Goal: Check status: Check status

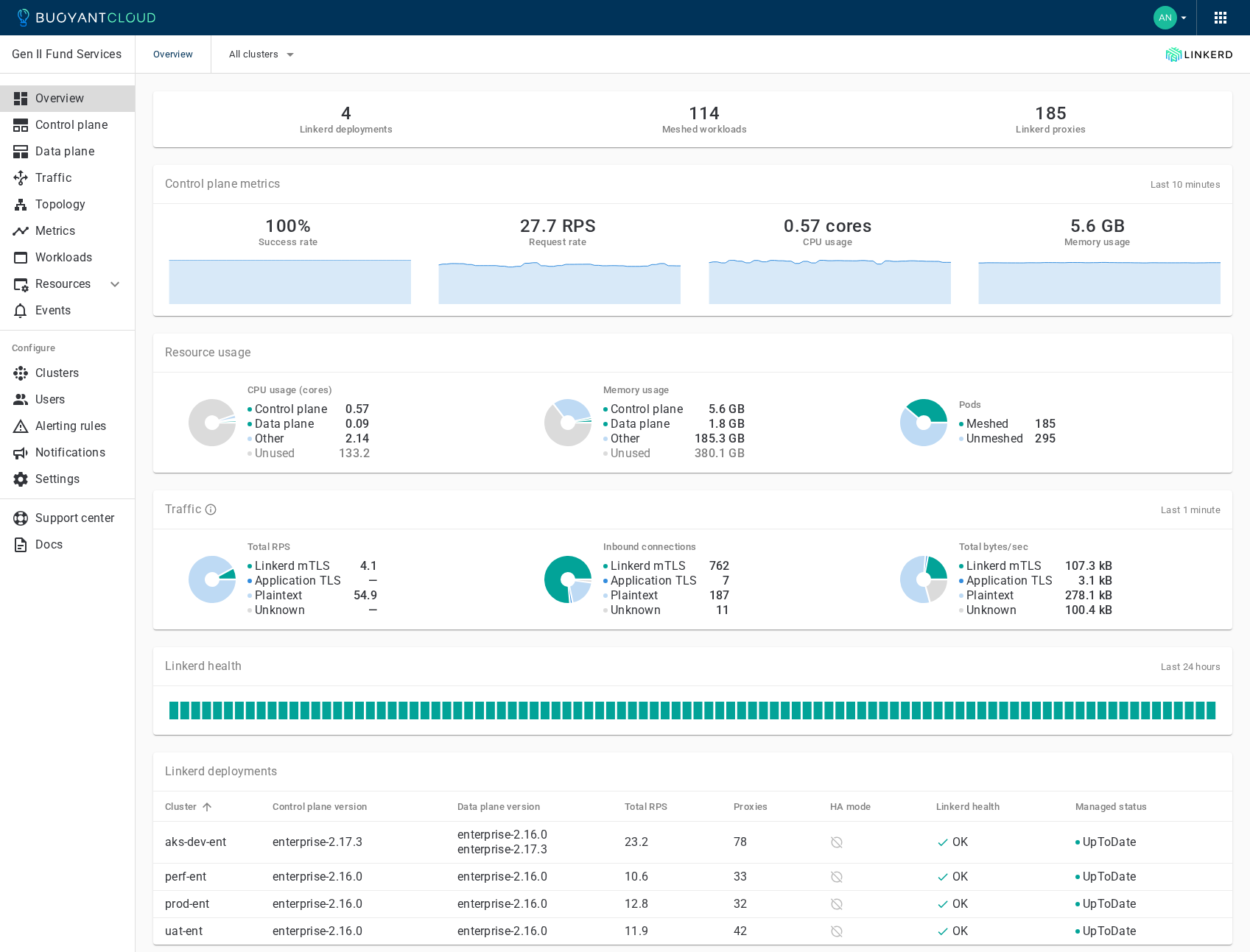
drag, startPoint x: 1183, startPoint y: 1, endPoint x: 556, endPoint y: 157, distance: 646.1
click at [625, 157] on div "Control plane metrics Last 10 minutes 100% Success rate 27.7 RPS Request rate 0…" at bounding box center [684, 231] width 1096 height 168
click at [346, 118] on h2 "4" at bounding box center [346, 113] width 94 height 21
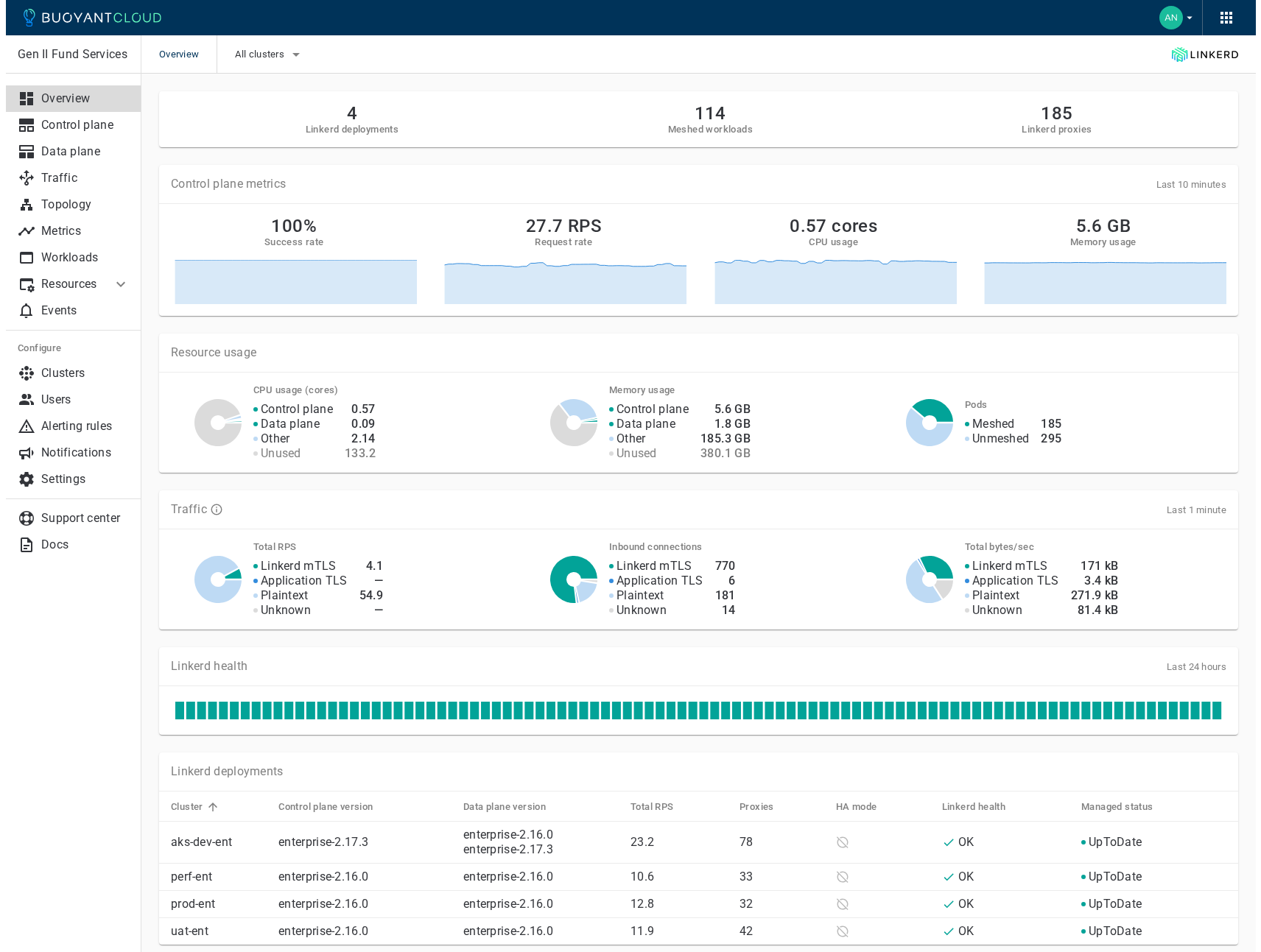
scroll to position [170, 0]
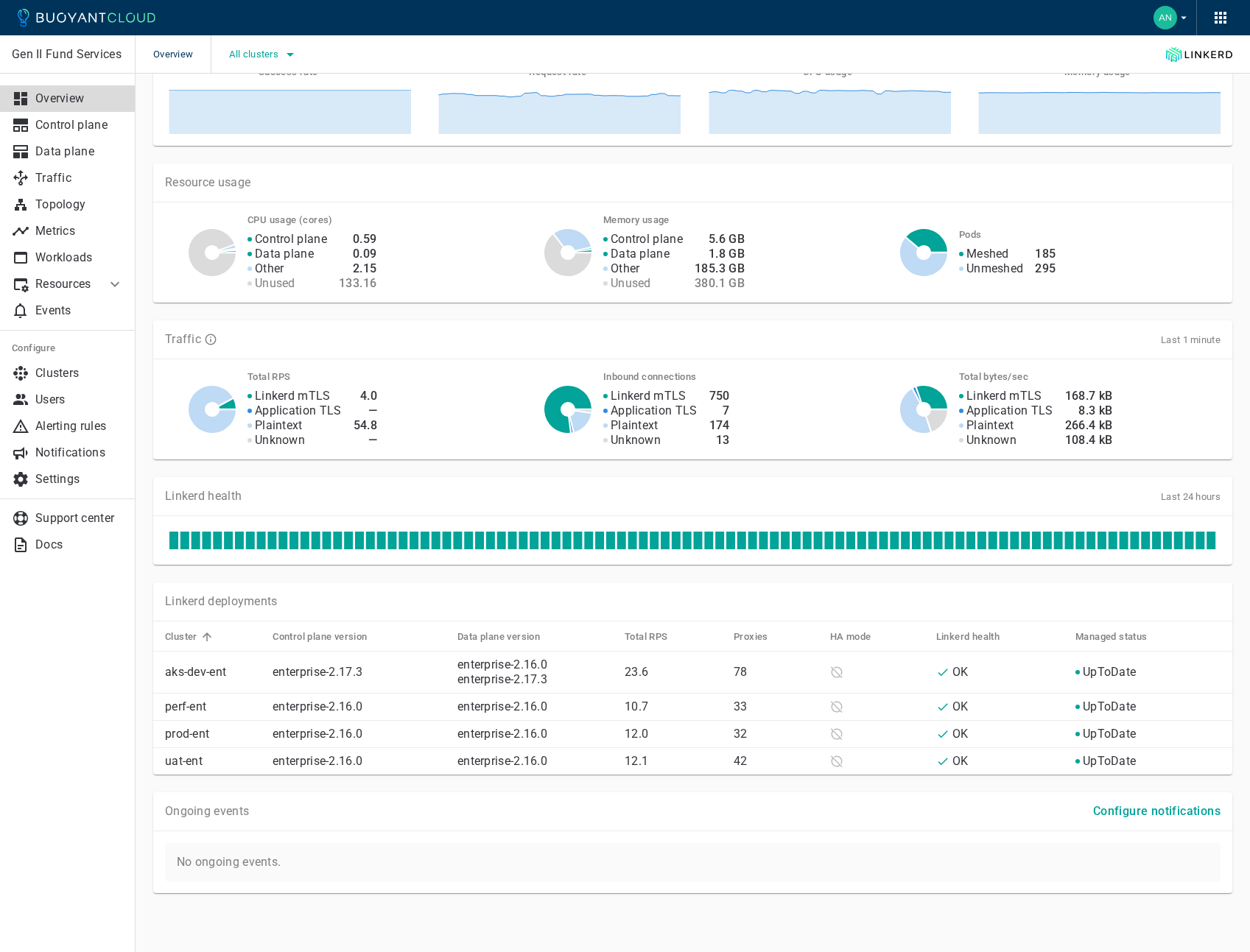
click at [296, 50] on icon "button" at bounding box center [289, 54] width 18 height 18
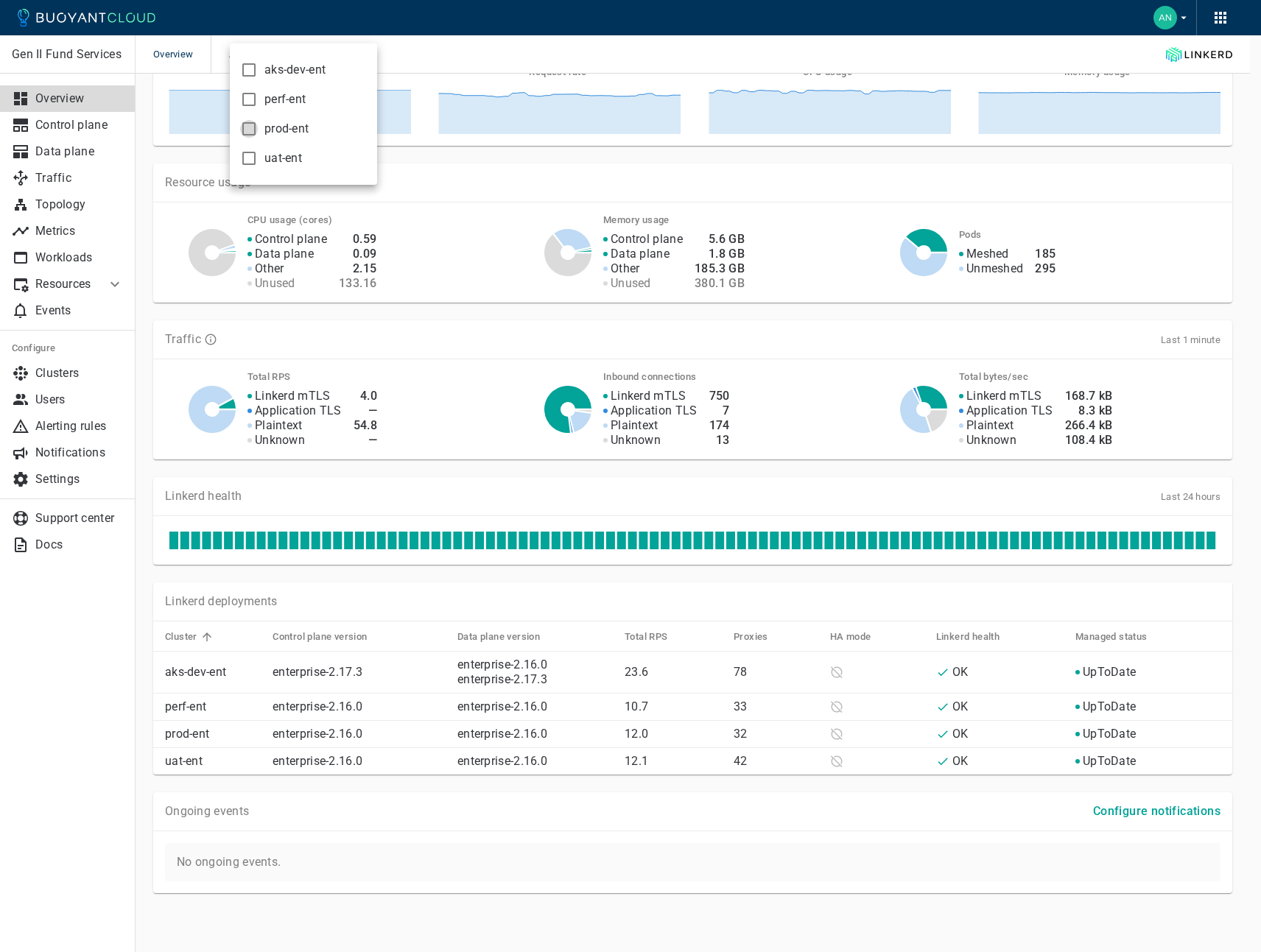
click at [247, 129] on input "prod-ent" at bounding box center [248, 128] width 18 height 18
checkbox input "true"
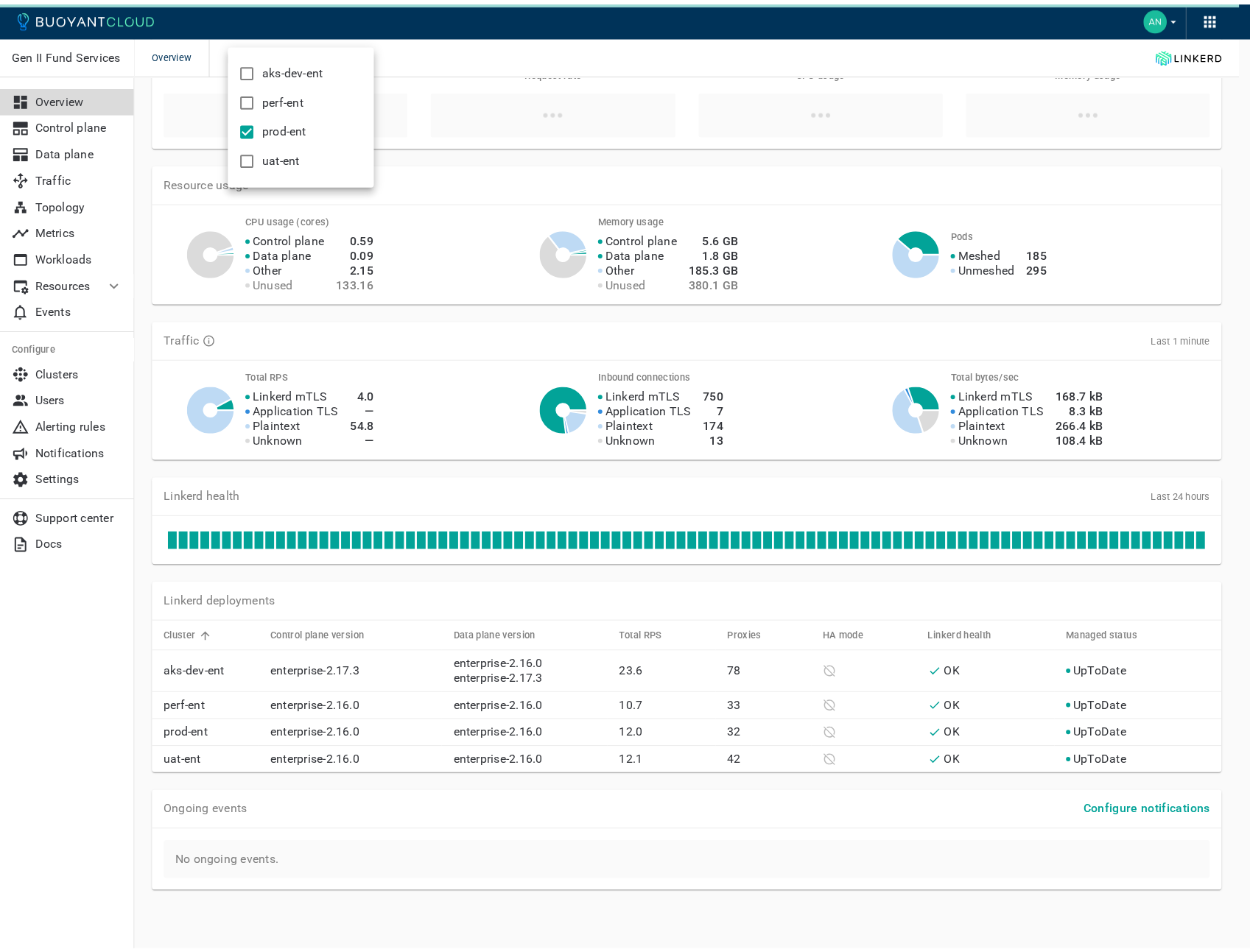
scroll to position [74, 0]
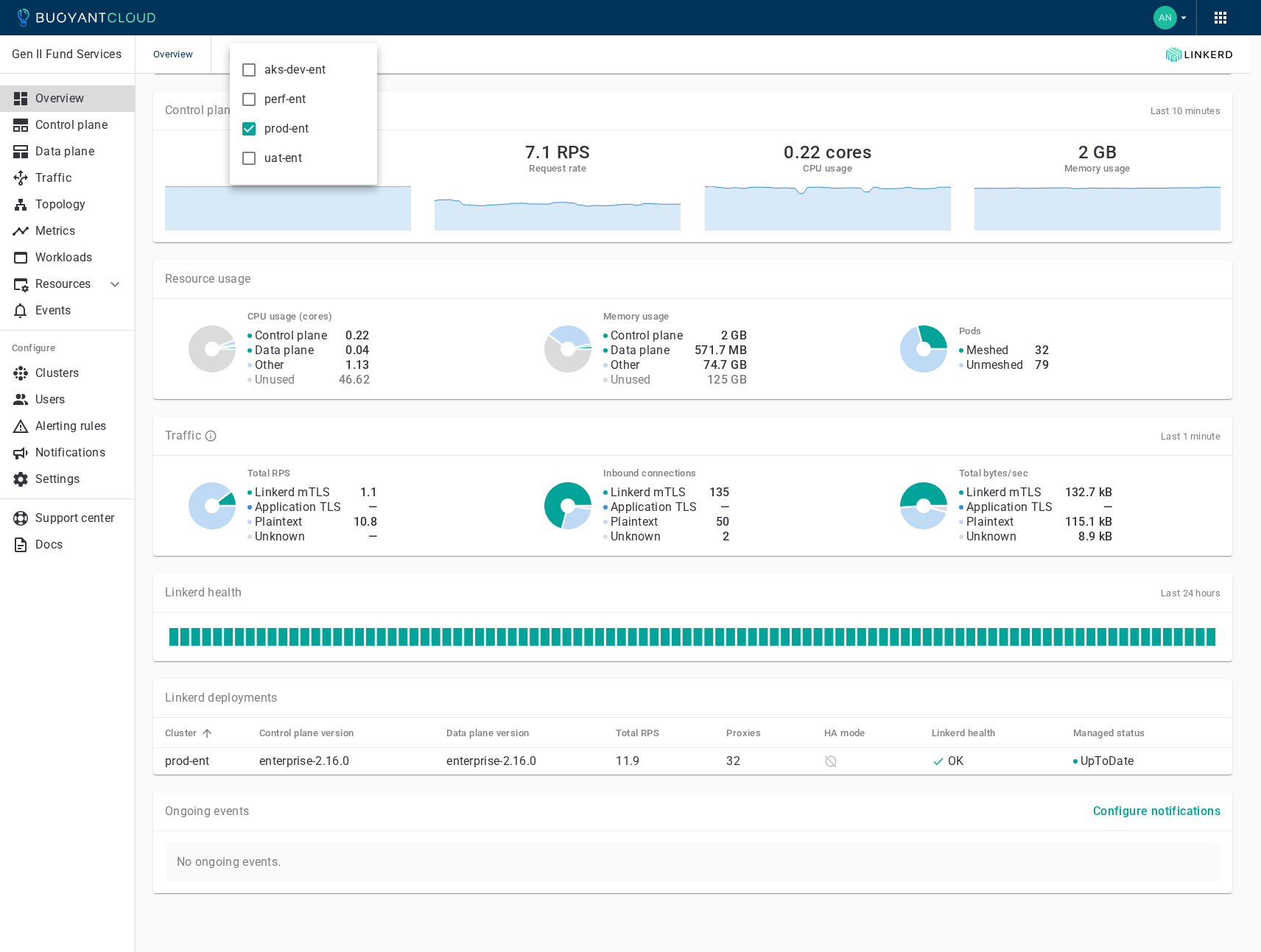
click at [1246, 260] on div at bounding box center [630, 476] width 1261 height 952
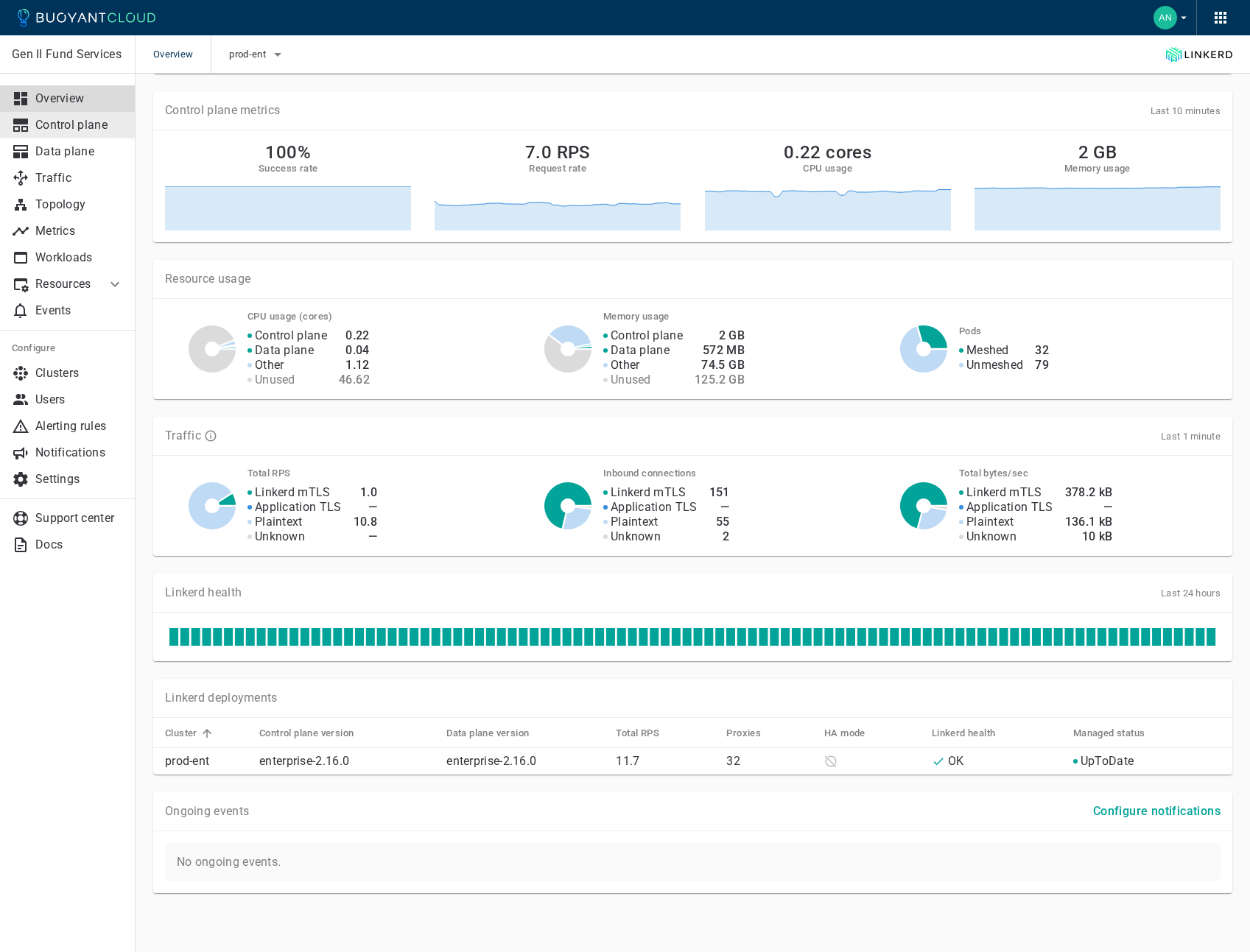
click at [57, 126] on p "Control plane" at bounding box center [80, 125] width 88 height 15
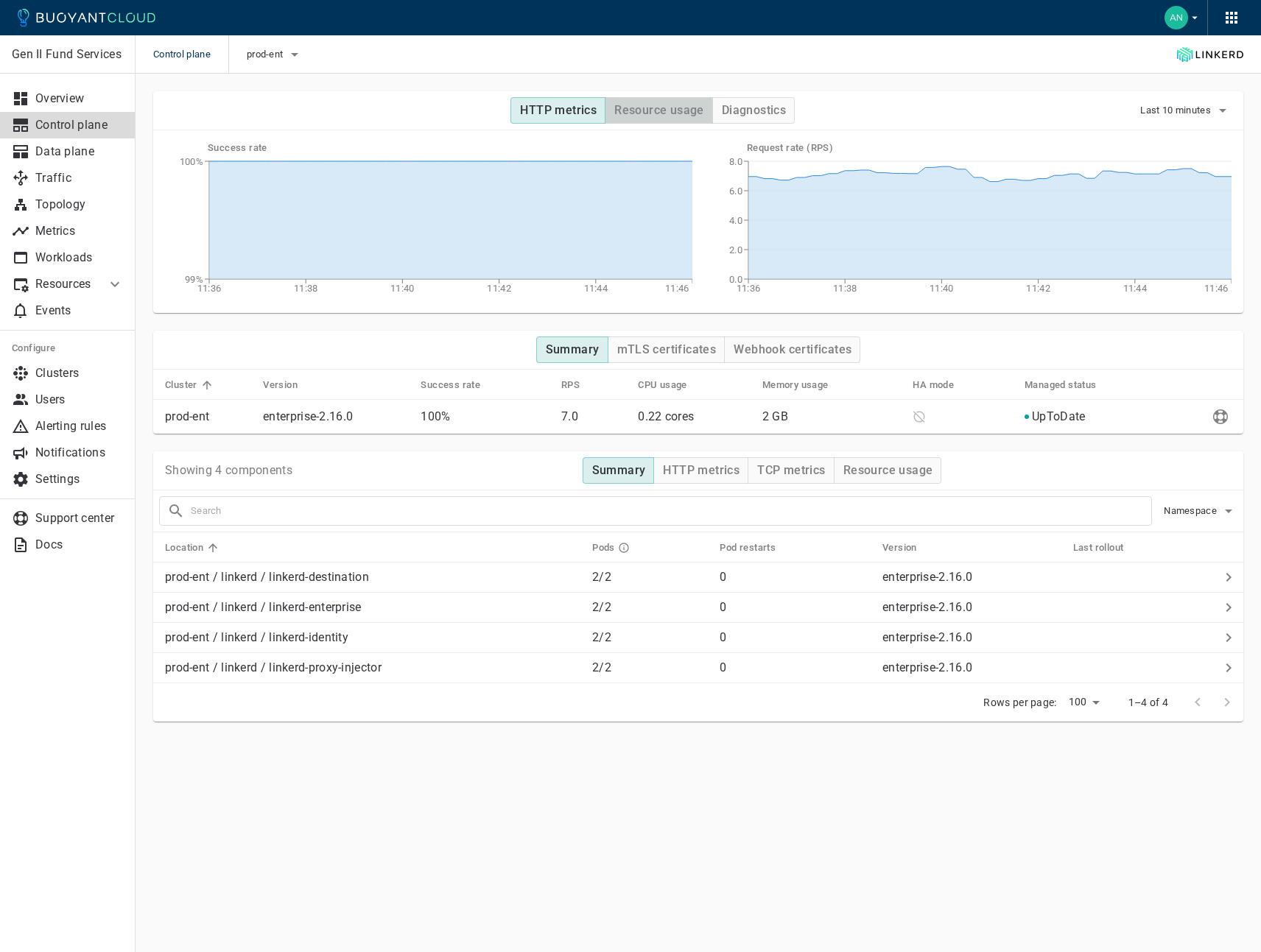
click at [650, 119] on button "Resource usage" at bounding box center [659, 110] width 109 height 26
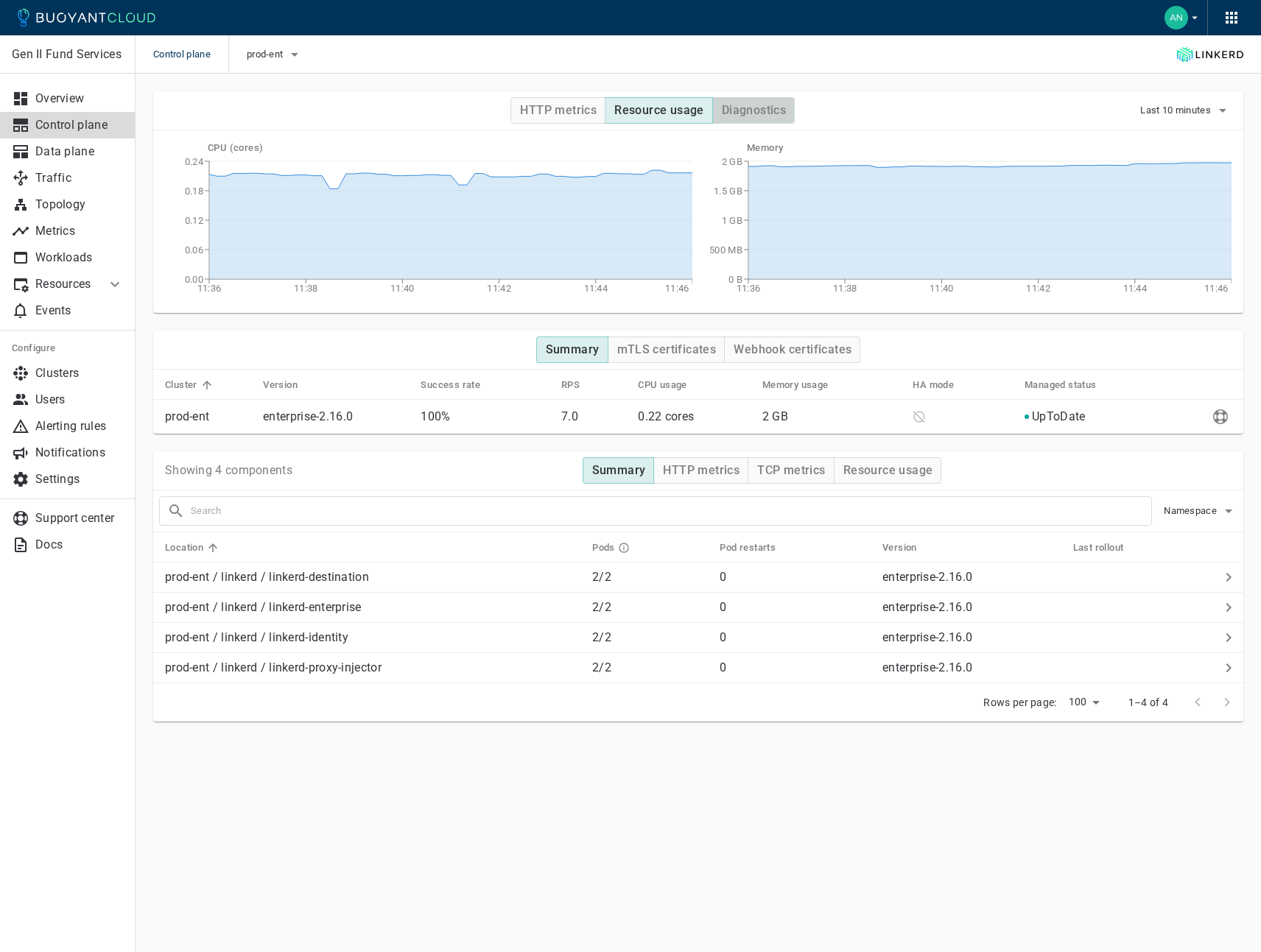
click at [756, 110] on h4 "Diagnostics" at bounding box center [754, 110] width 64 height 15
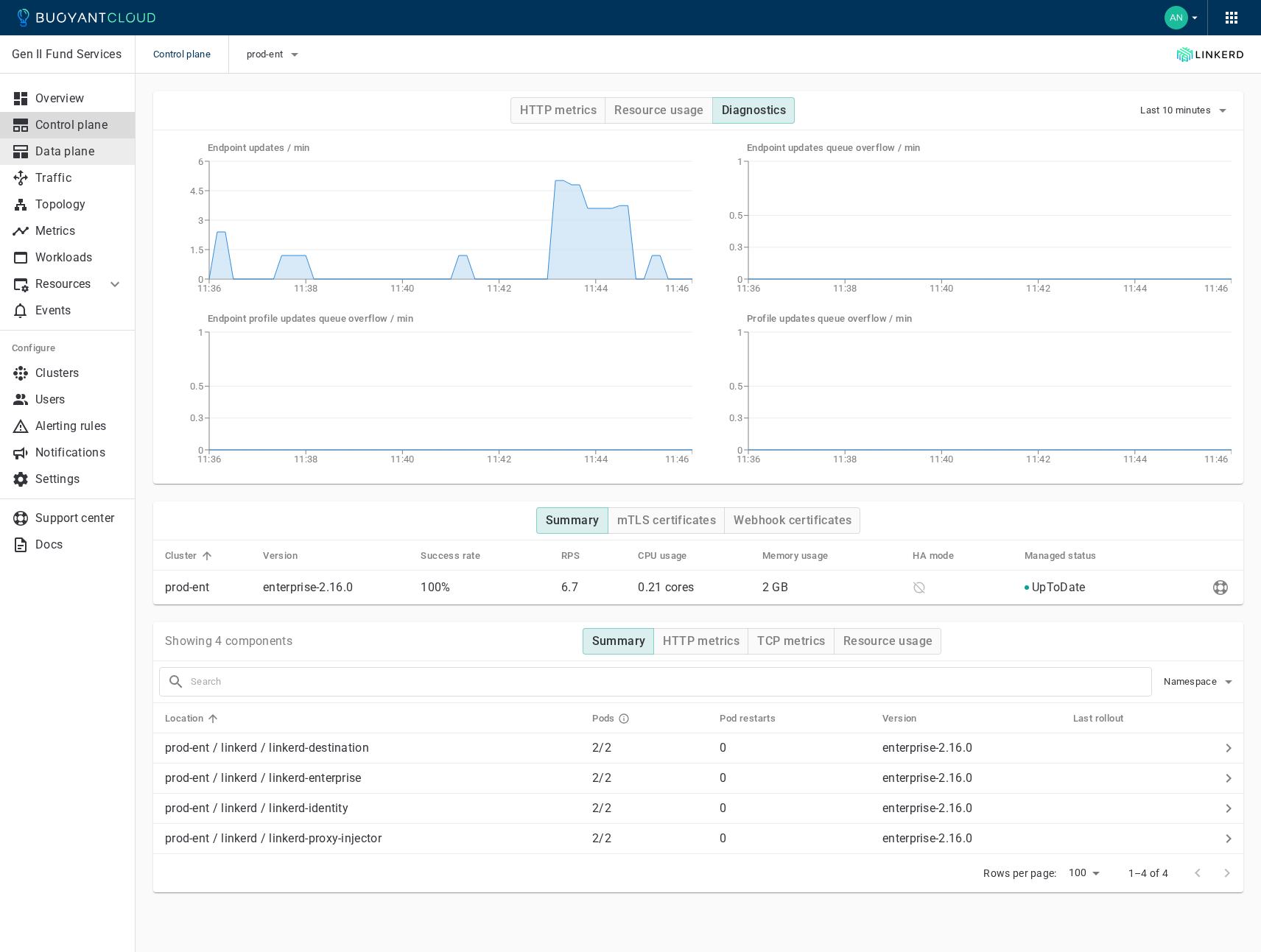
click at [49, 158] on p "Data plane" at bounding box center [80, 152] width 88 height 15
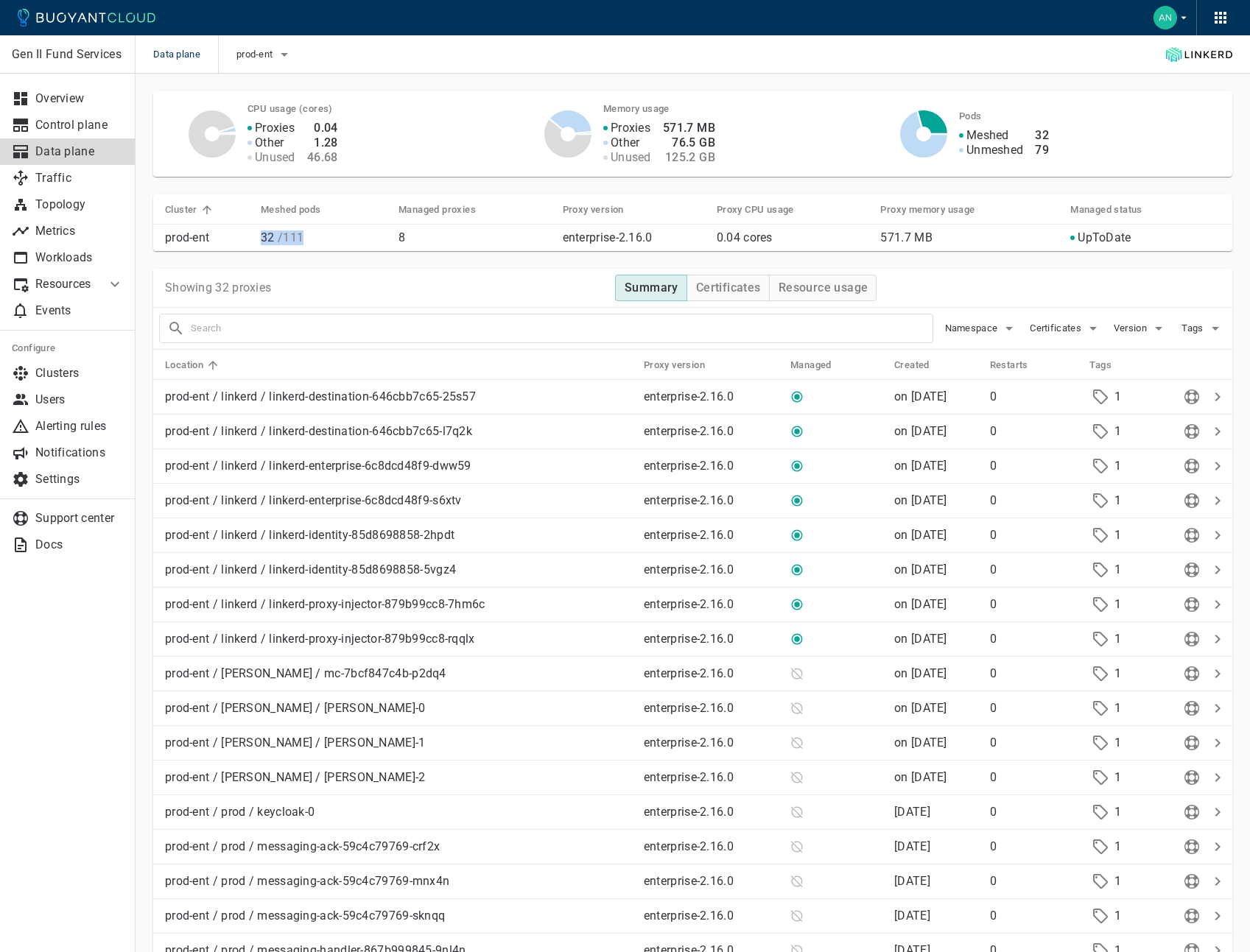
drag, startPoint x: 264, startPoint y: 240, endPoint x: 302, endPoint y: 240, distance: 38.0
click at [302, 240] on p "32 / 111" at bounding box center [323, 238] width 125 height 15
drag, startPoint x: 302, startPoint y: 240, endPoint x: 268, endPoint y: 211, distance: 44.7
click at [268, 211] on h5 "Meshed pods" at bounding box center [290, 210] width 60 height 12
click at [285, 57] on icon "button" at bounding box center [284, 54] width 18 height 18
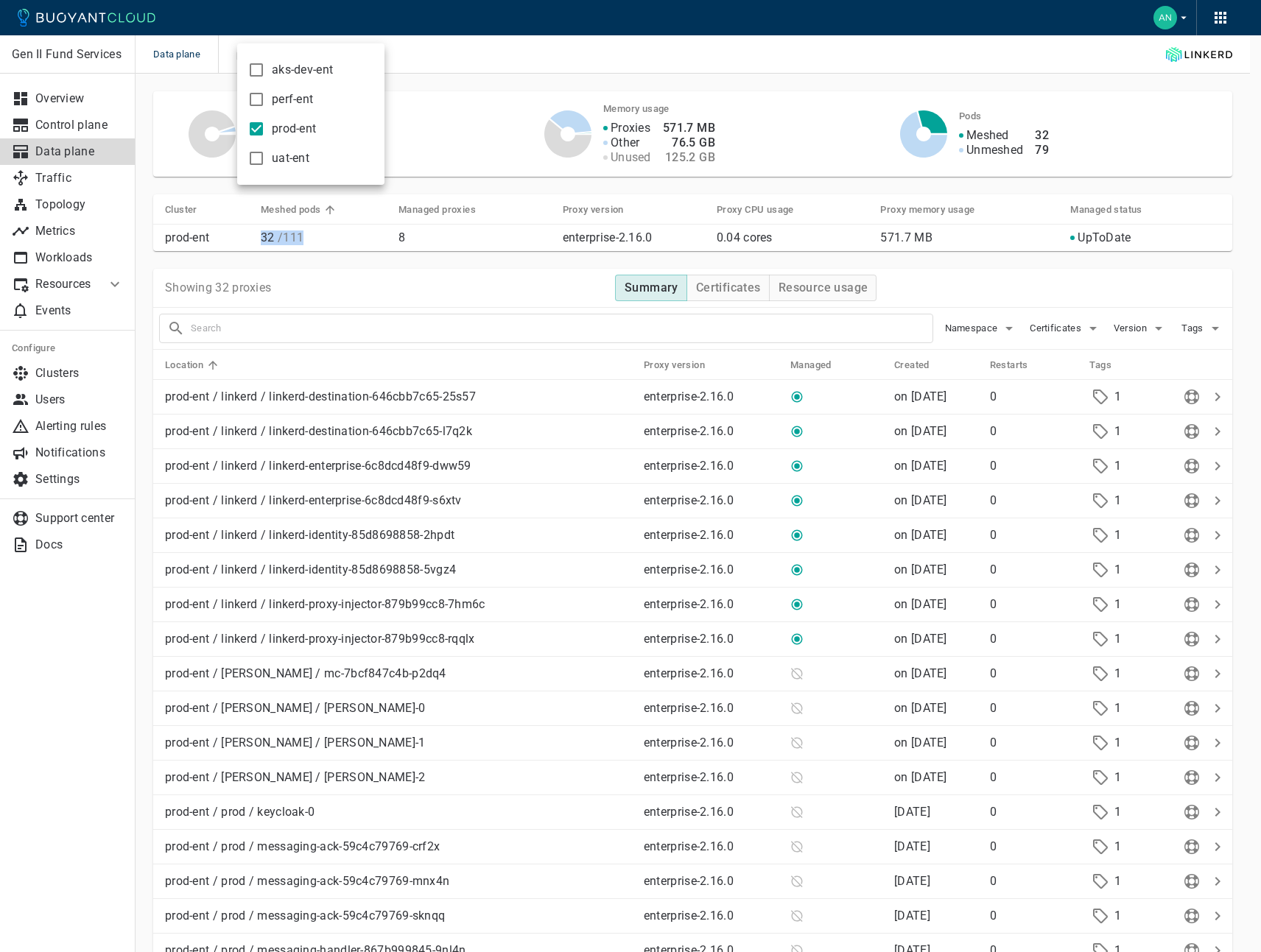
click at [256, 67] on input "aks-dev-ent" at bounding box center [256, 69] width 18 height 18
checkbox input "true"
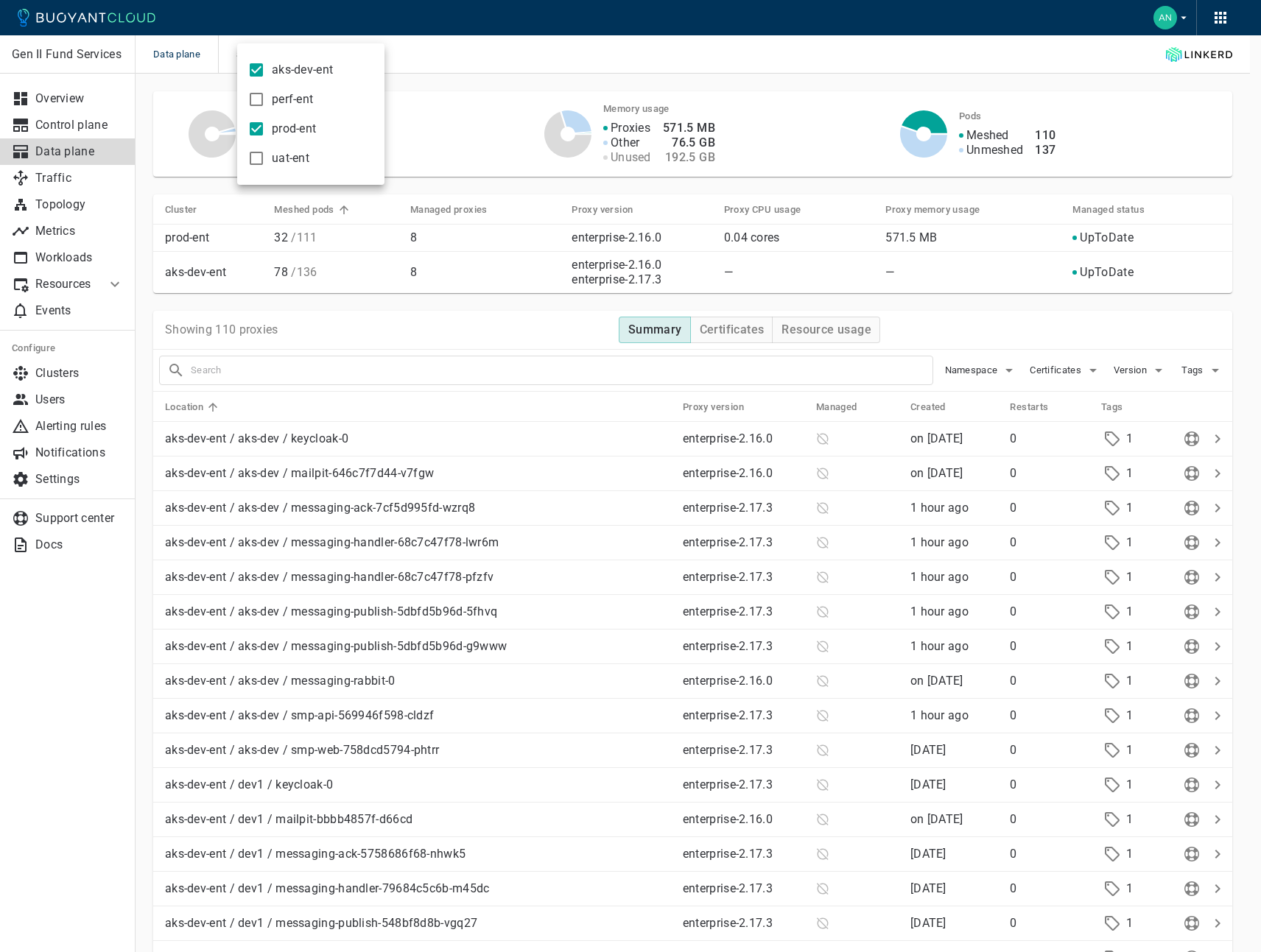
click at [419, 54] on div at bounding box center [630, 476] width 1261 height 952
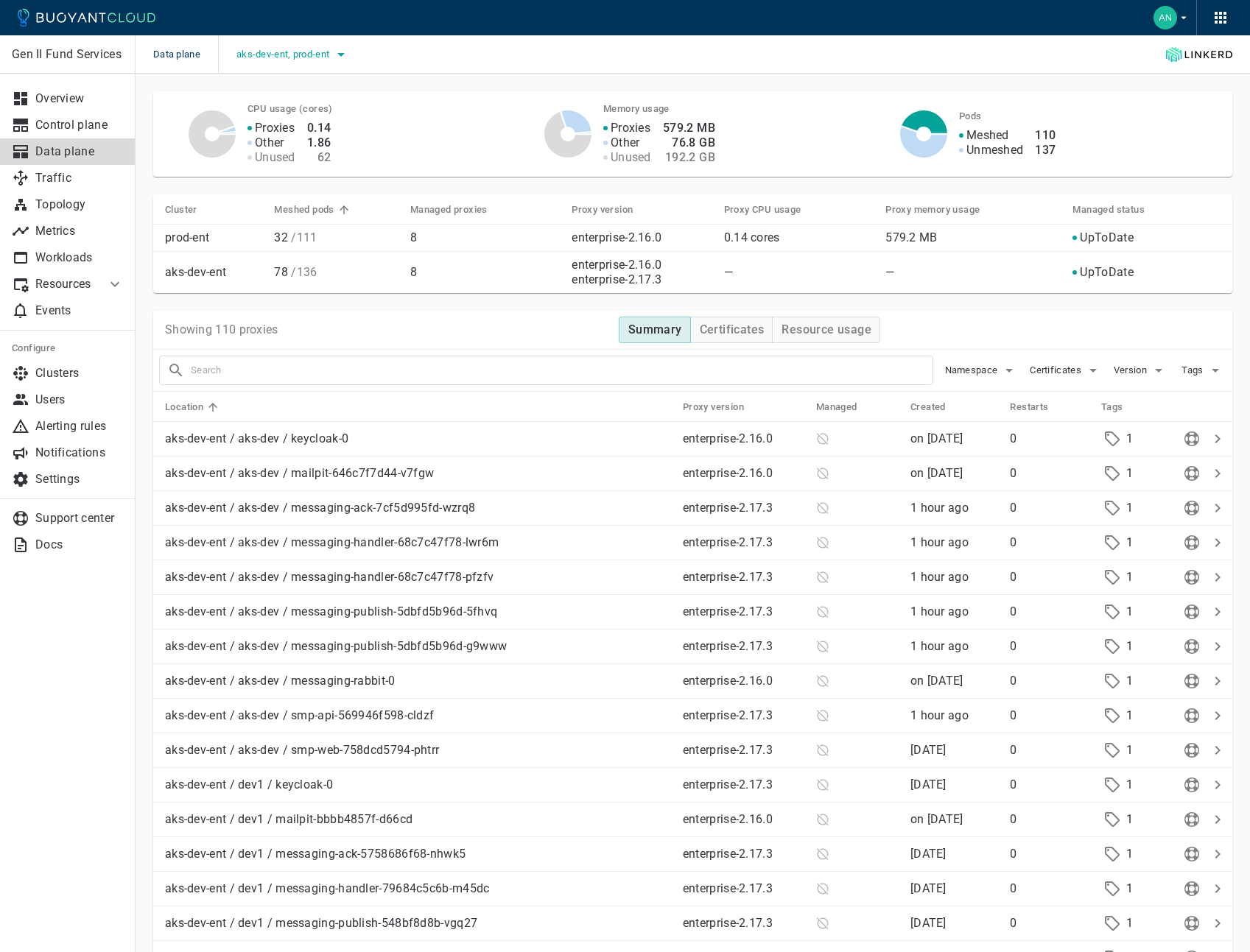
click at [345, 54] on icon "button" at bounding box center [341, 54] width 18 height 18
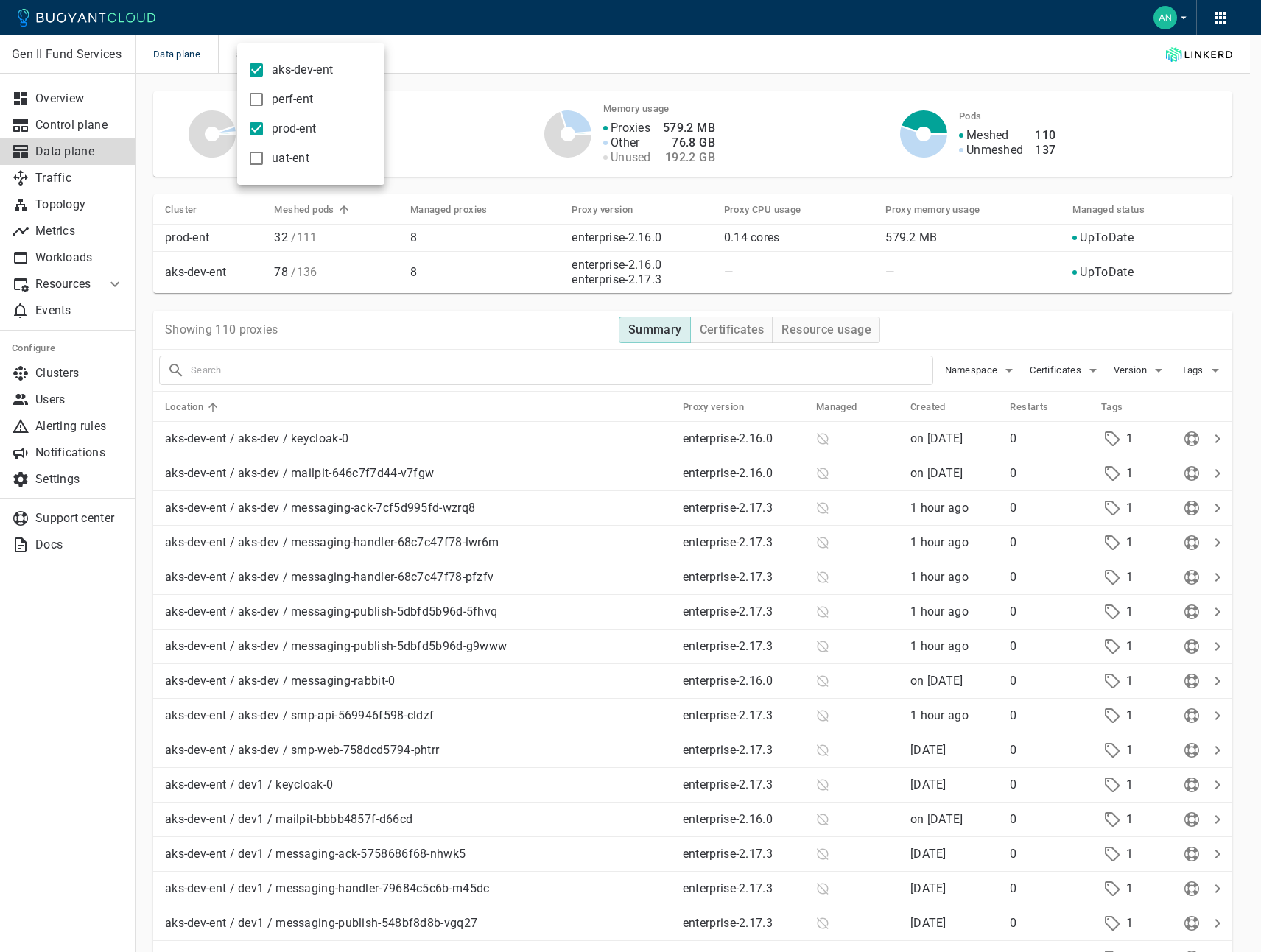
click at [261, 71] on input "aks-dev-ent" at bounding box center [256, 69] width 18 height 18
checkbox input "false"
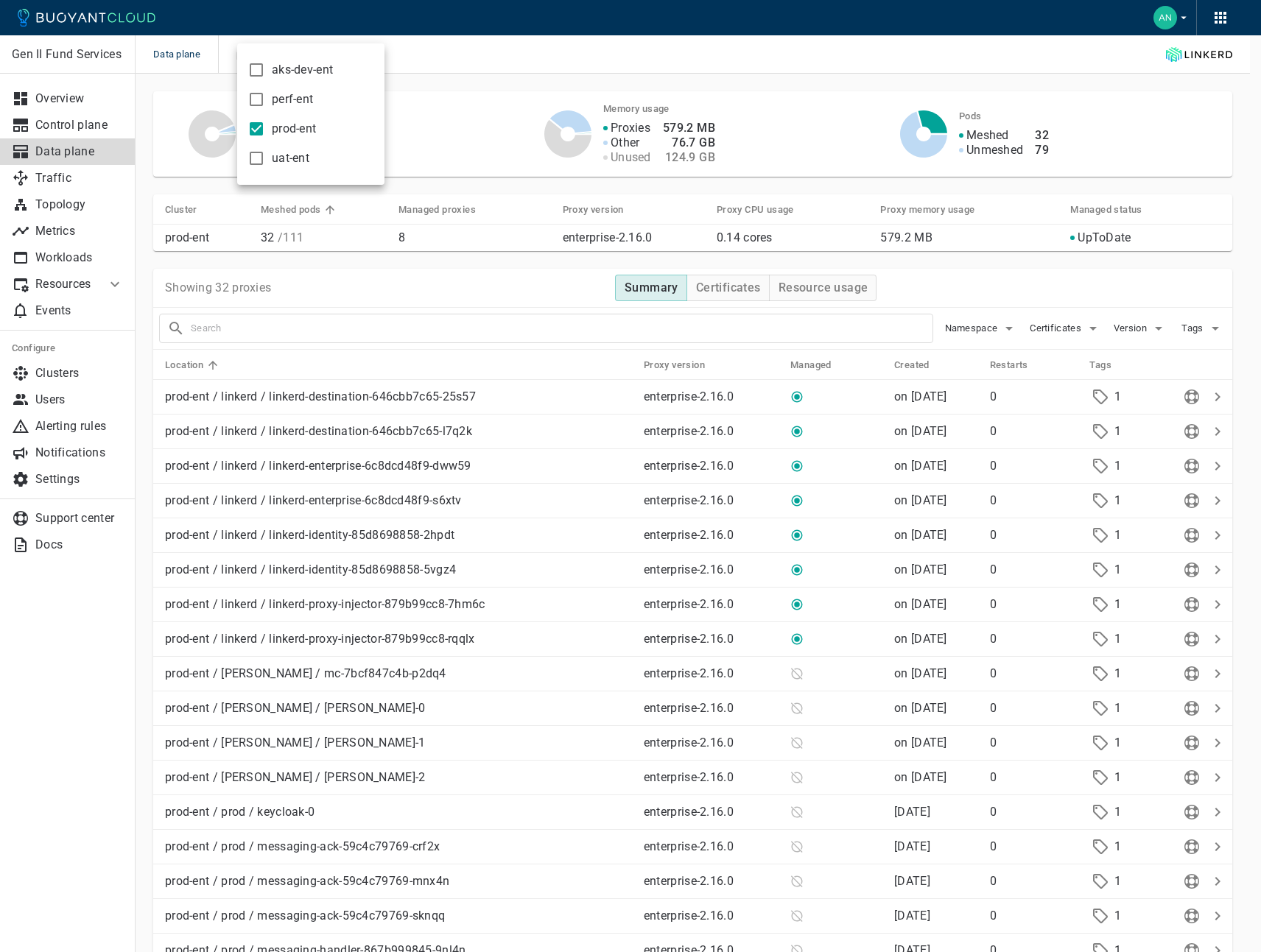
click at [153, 263] on div at bounding box center [630, 476] width 1261 height 952
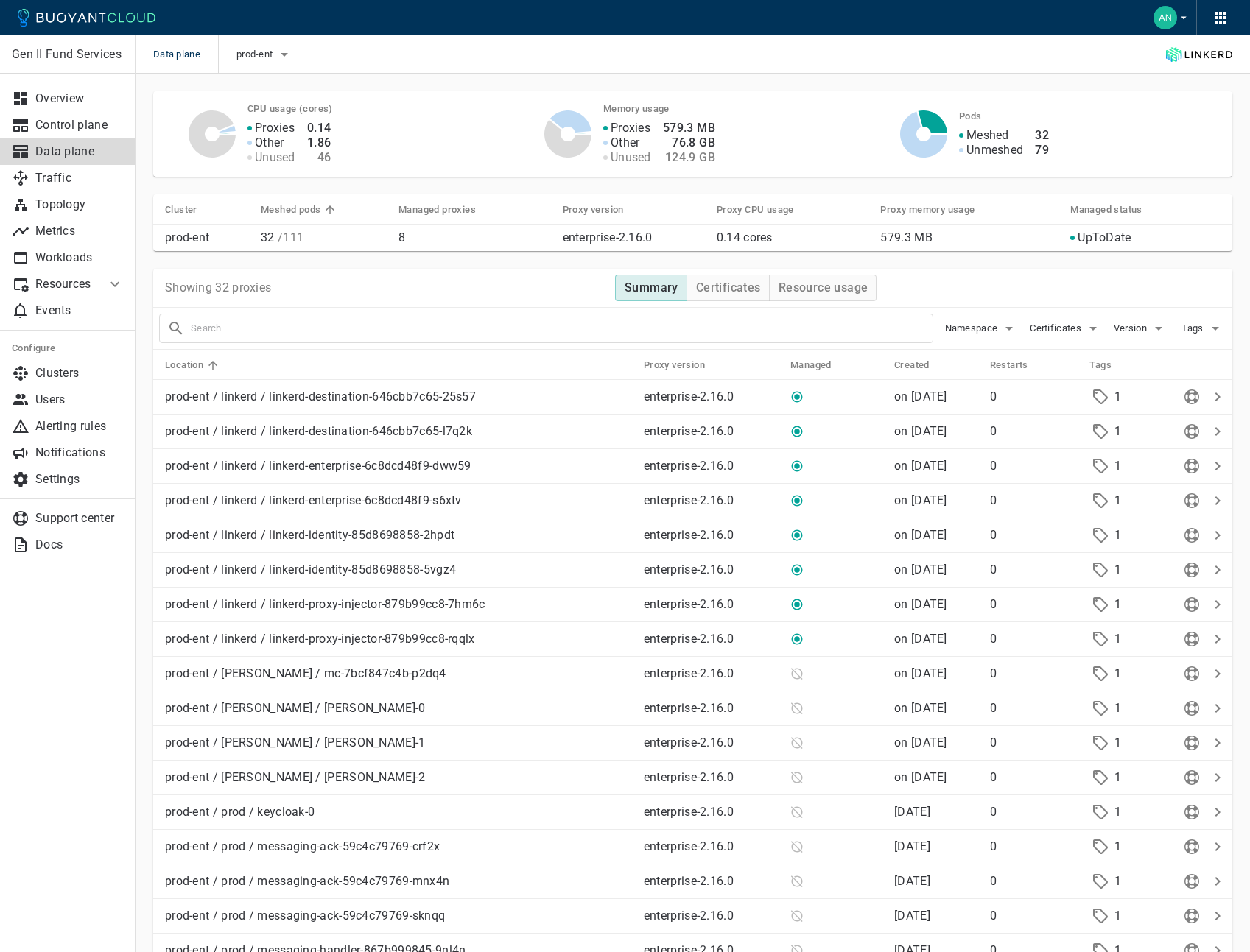
click at [981, 138] on p "Meshed" at bounding box center [988, 136] width 43 height 15
copy p "Meshed"
click at [1144, 133] on div "Meshed Unmeshed 32 79" at bounding box center [1081, 134] width 279 height 47
click at [287, 55] on icon "button" at bounding box center [284, 54] width 18 height 18
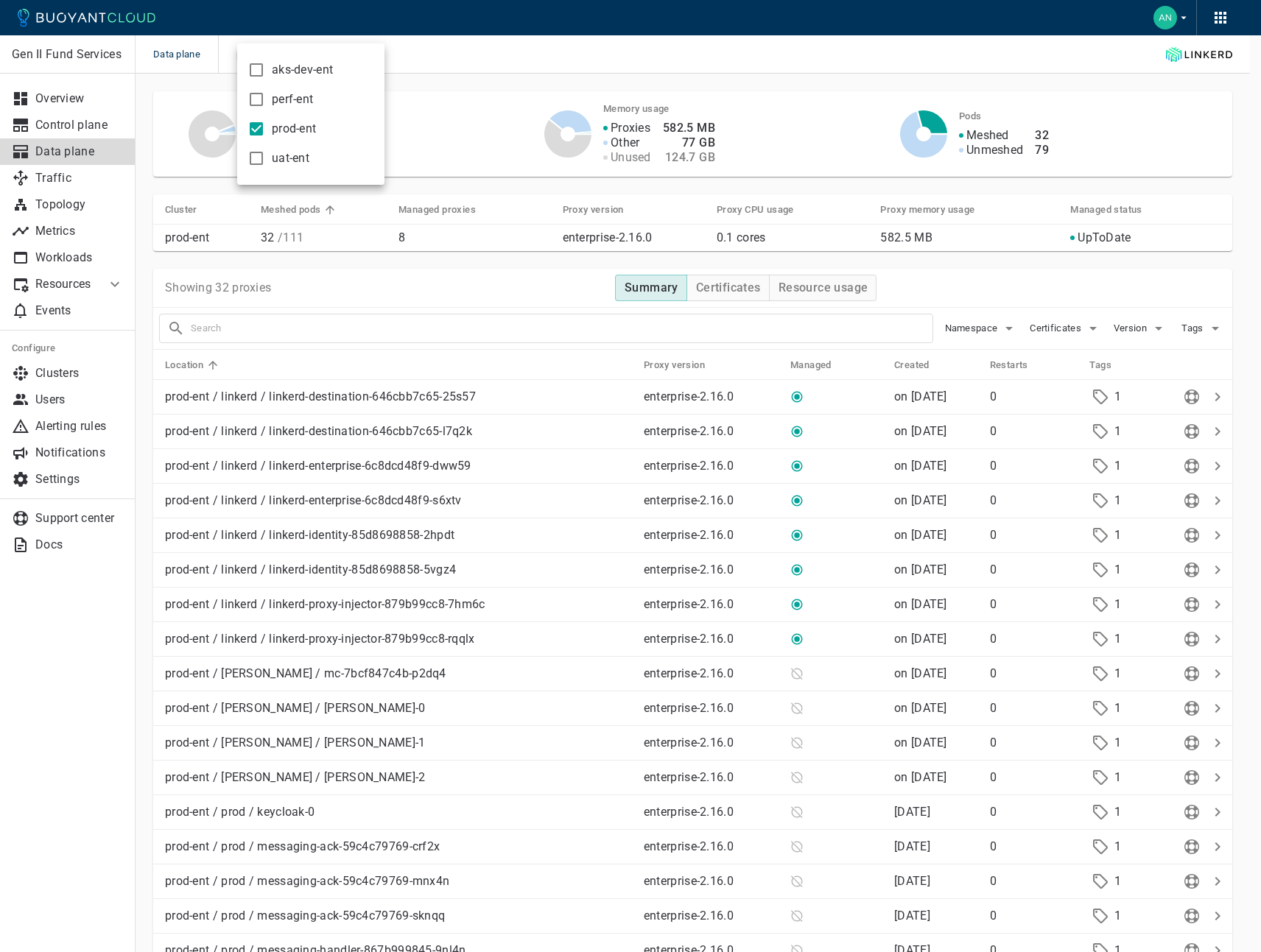
drag, startPoint x: 257, startPoint y: 68, endPoint x: 299, endPoint y: 135, distance: 79.1
click at [257, 67] on input "aks-dev-ent" at bounding box center [256, 69] width 18 height 18
checkbox input "true"
